Goal: Information Seeking & Learning: Learn about a topic

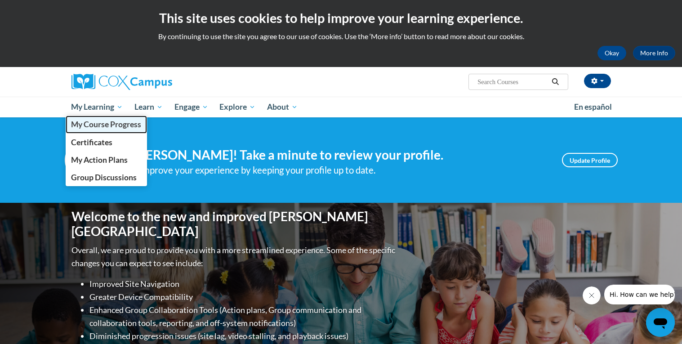
click at [87, 123] on span "My Course Progress" at bounding box center [106, 124] width 70 height 9
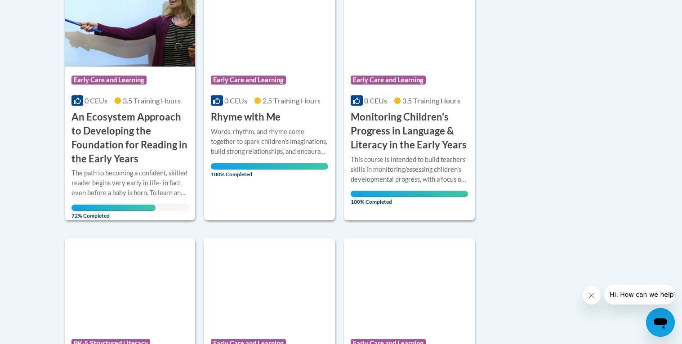
scroll to position [255, 0]
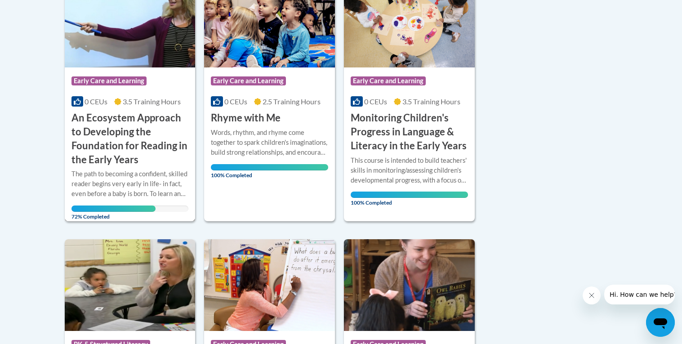
click at [120, 115] on h3 "An Ecosystem Approach to Developing the Foundation for Reading in the Early Yea…" at bounding box center [130, 138] width 117 height 55
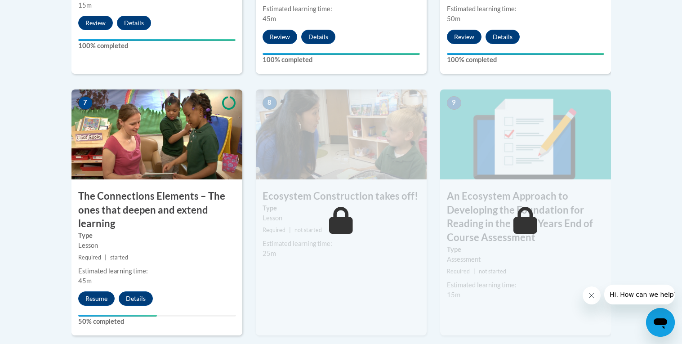
scroll to position [733, 0]
click at [97, 297] on button "Resume" at bounding box center [96, 298] width 36 height 14
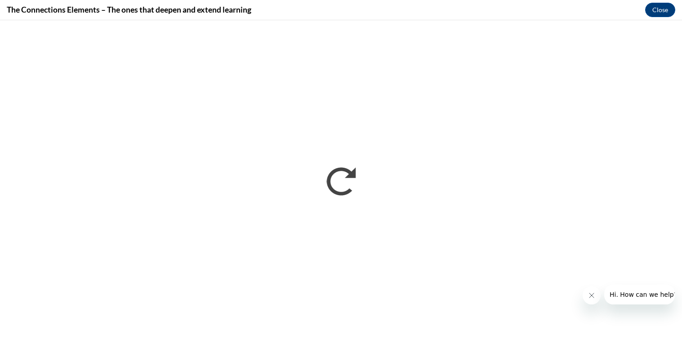
scroll to position [0, 0]
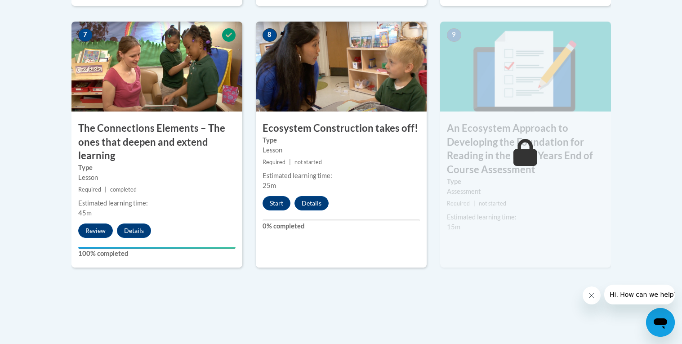
scroll to position [954, 0]
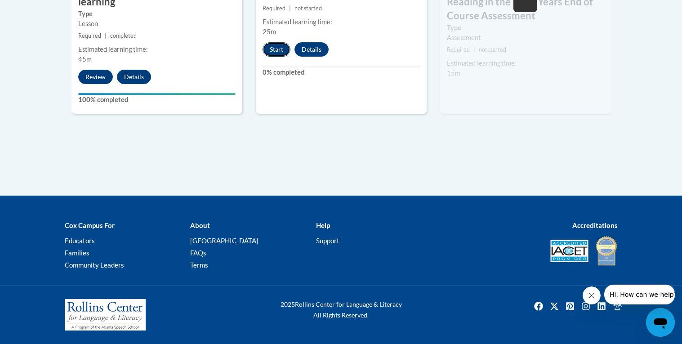
click at [273, 49] on button "Start" at bounding box center [277, 49] width 28 height 14
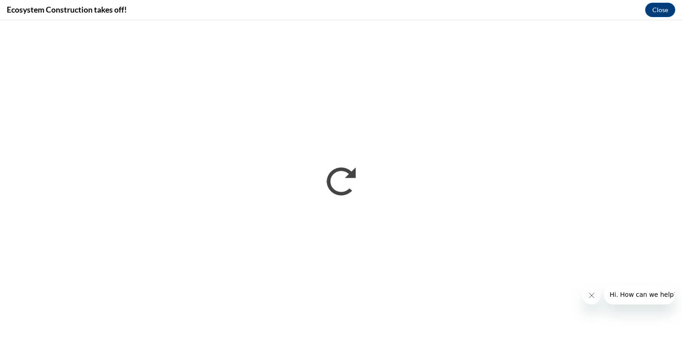
scroll to position [0, 0]
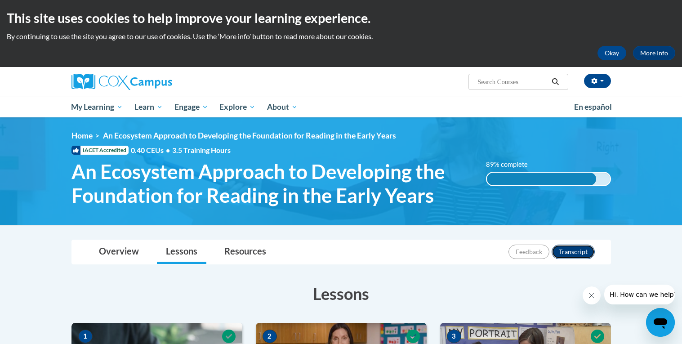
click at [567, 255] on button "Transcript" at bounding box center [573, 252] width 43 height 14
